Goal: Information Seeking & Learning: Learn about a topic

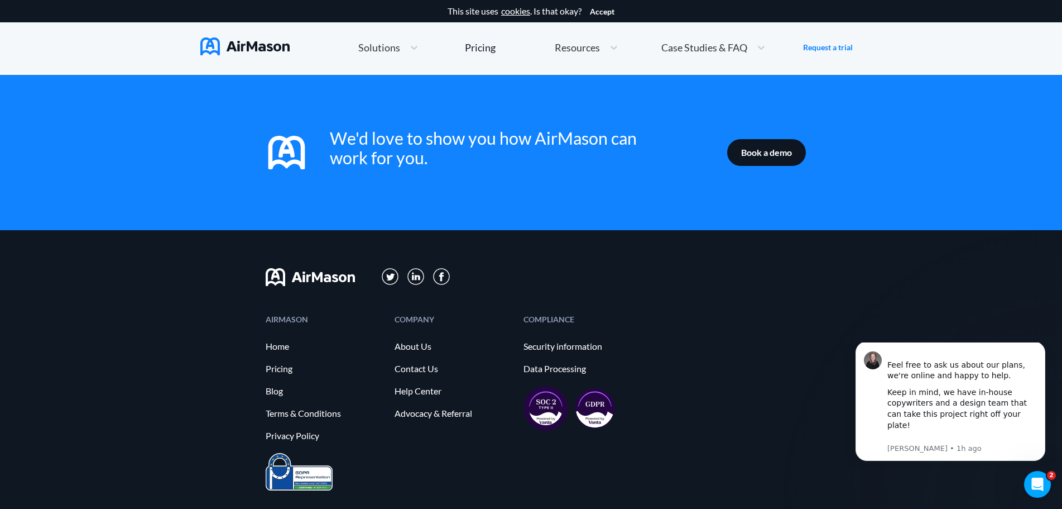
scroll to position [1818, 0]
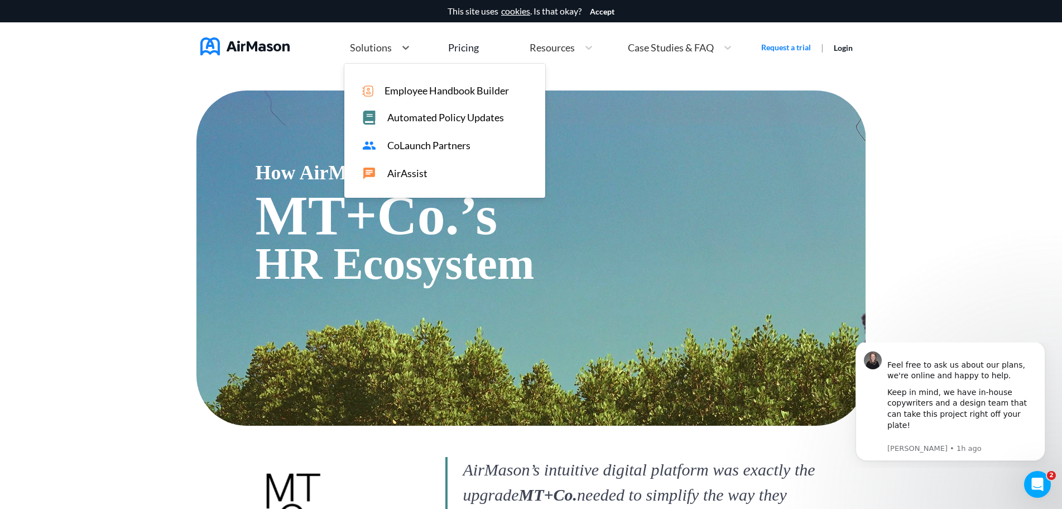
click at [380, 44] on span "Solutions" at bounding box center [371, 47] width 42 height 10
click at [418, 93] on span "Employee Handbook Builder" at bounding box center [447, 91] width 124 height 12
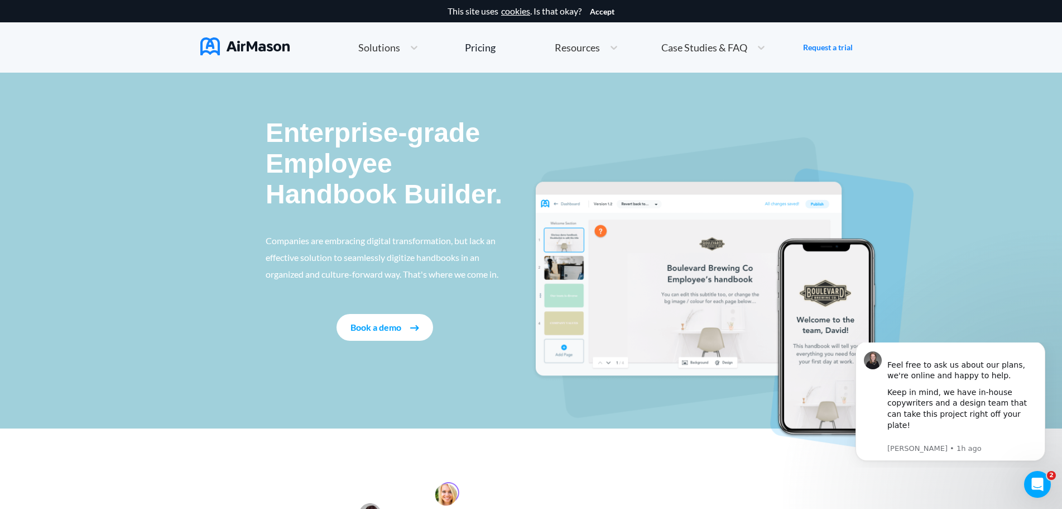
click at [376, 49] on span "Solutions" at bounding box center [379, 47] width 42 height 10
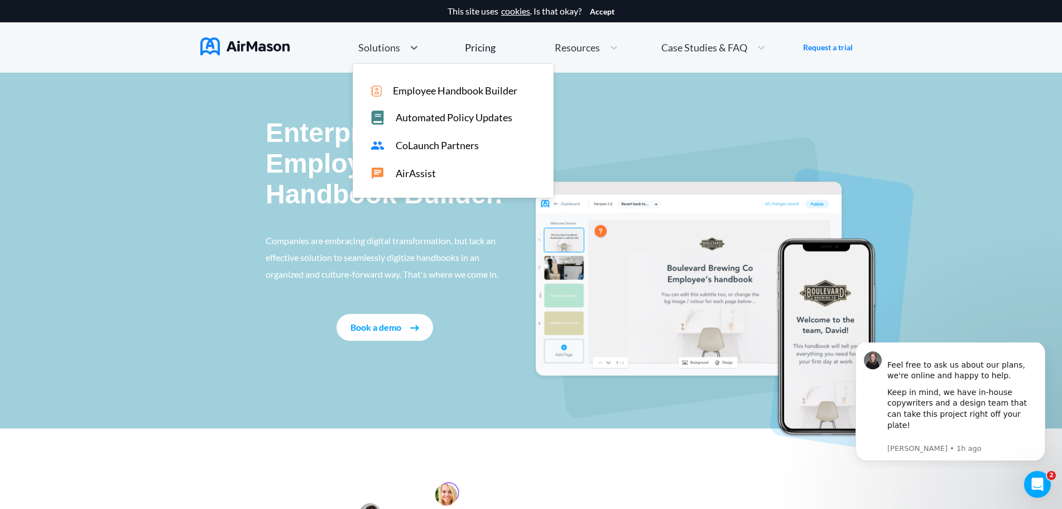
click at [417, 148] on span "CoLaunch Partners" at bounding box center [437, 146] width 83 height 12
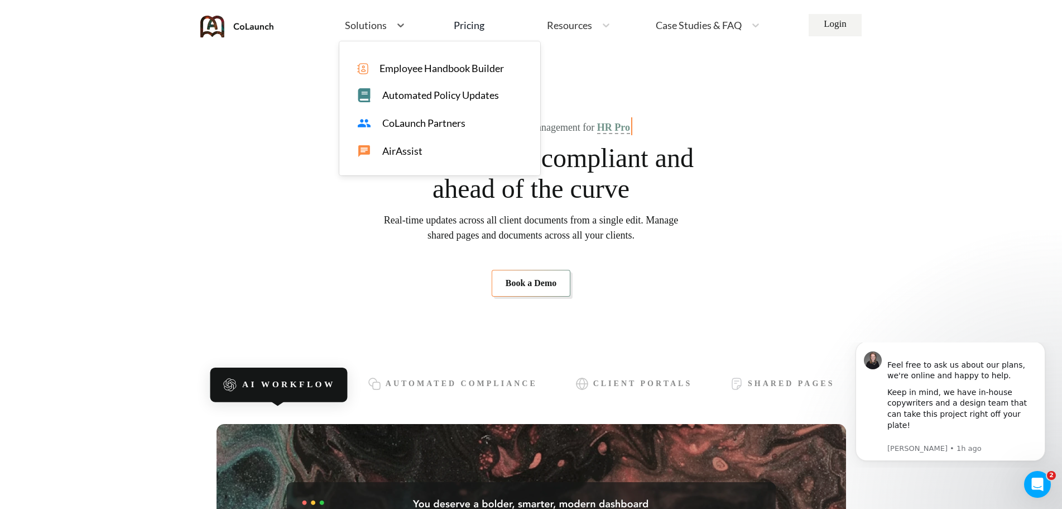
click at [383, 28] on span "Solutions" at bounding box center [366, 25] width 42 height 10
click at [436, 68] on span "Employee Handbook Builder" at bounding box center [442, 69] width 124 height 12
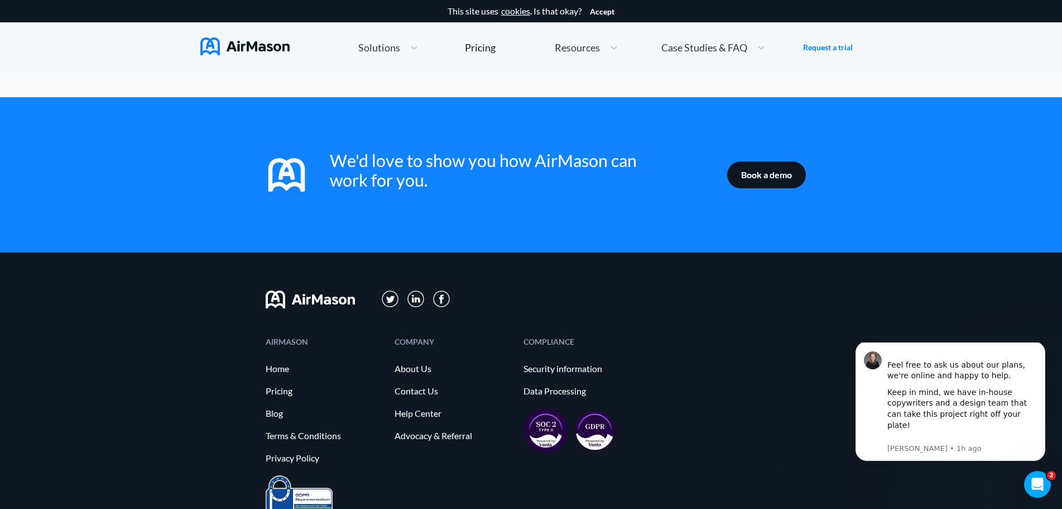
scroll to position [1786, 0]
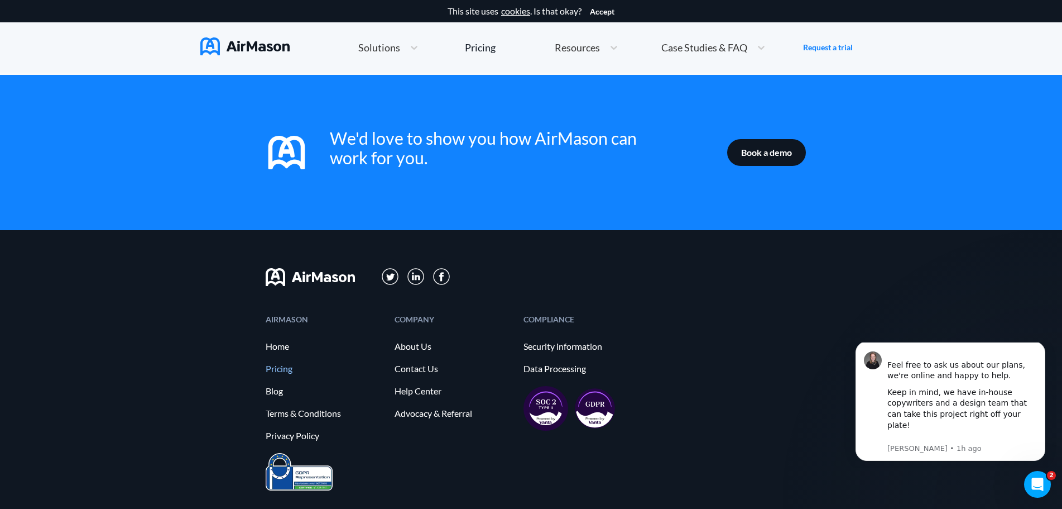
click at [284, 363] on link "Pricing" at bounding box center [325, 368] width 118 height 10
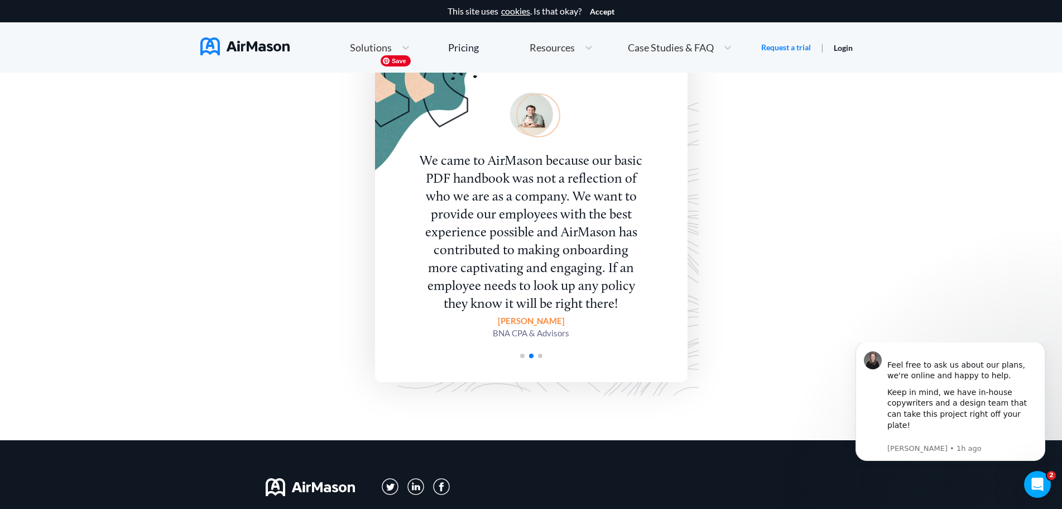
scroll to position [1970, 0]
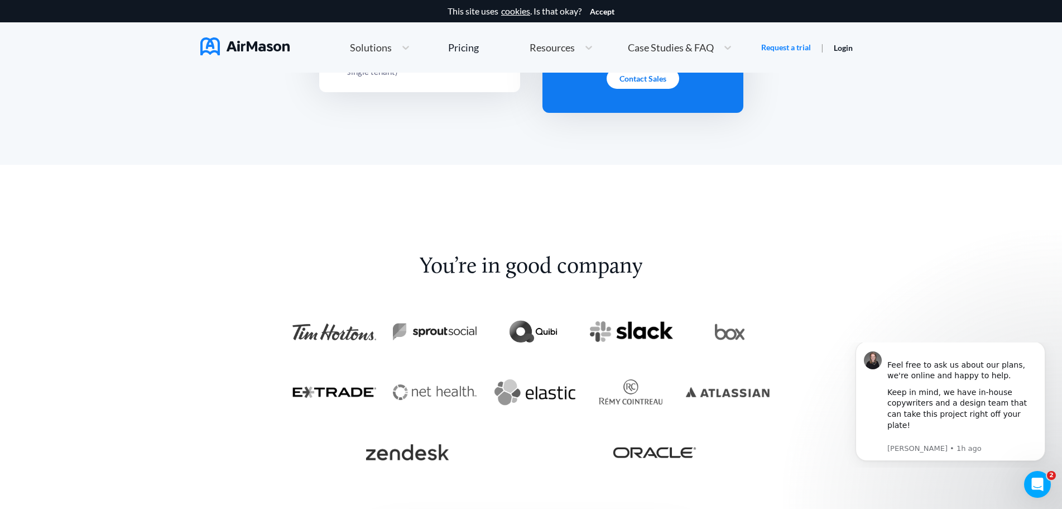
click at [389, 48] on span "Solutions" at bounding box center [371, 47] width 42 height 10
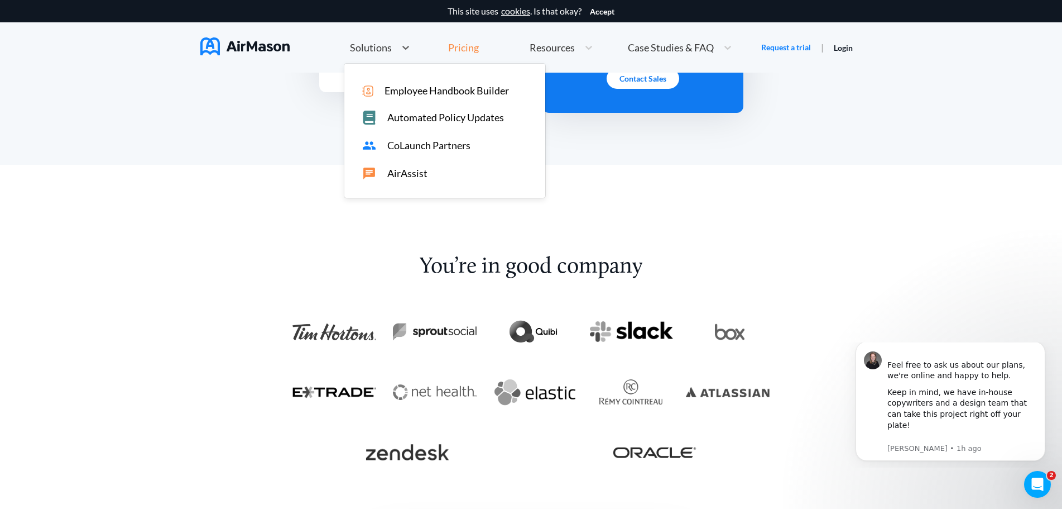
click at [474, 49] on div "Pricing" at bounding box center [463, 47] width 31 height 10
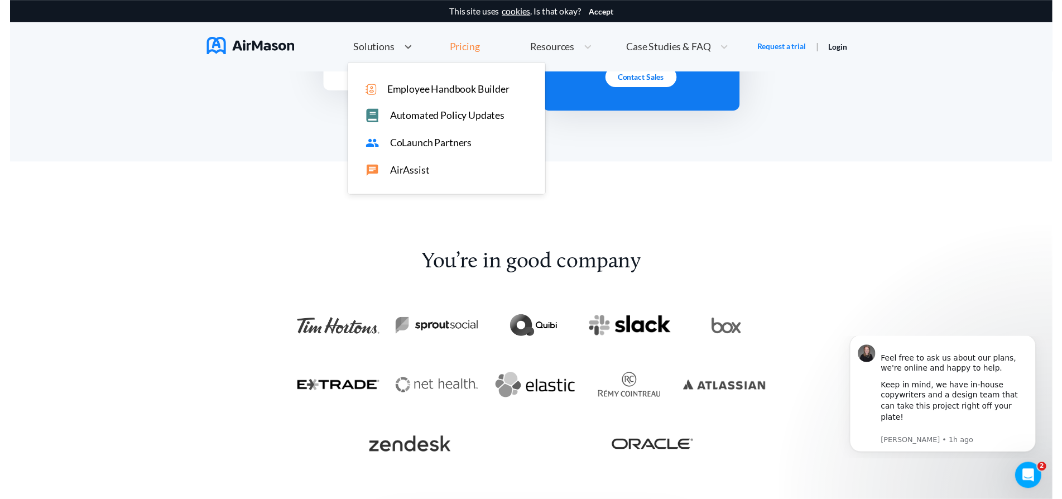
scroll to position [0, 0]
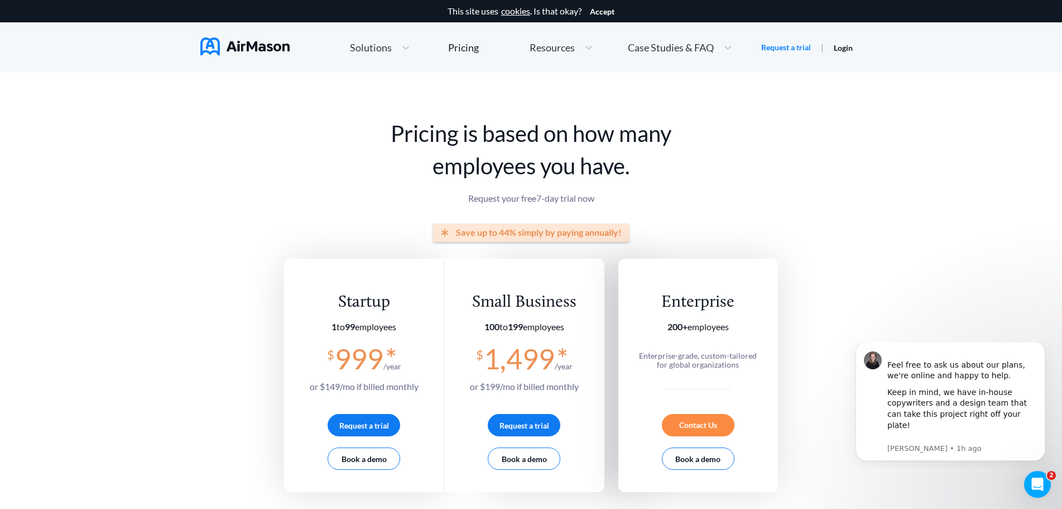
click at [538, 50] on span "Resources" at bounding box center [552, 47] width 45 height 10
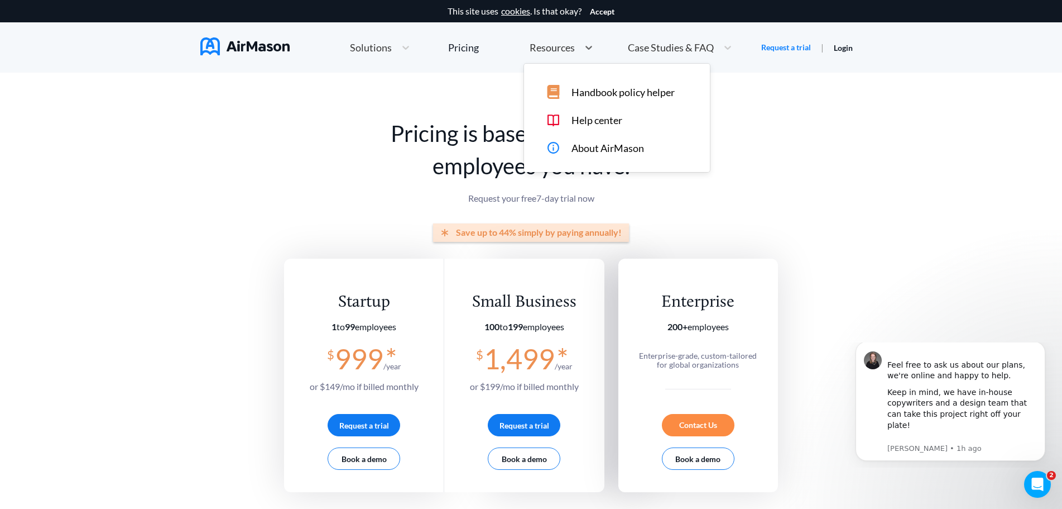
click at [651, 89] on span "Handbook policy helper" at bounding box center [623, 93] width 103 height 12
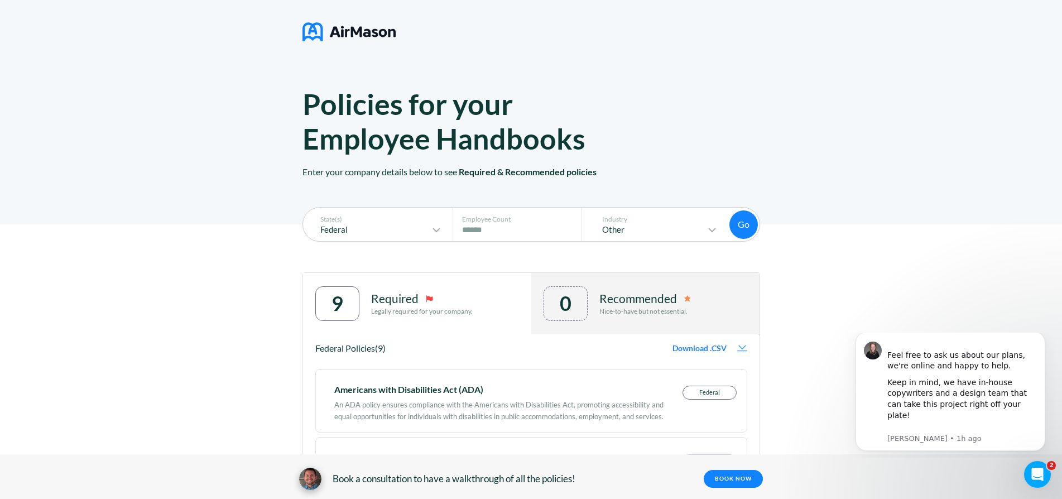
click at [345, 14] on div at bounding box center [531, 30] width 1062 height 61
click at [341, 32] on img at bounding box center [349, 32] width 93 height 28
